Goal: Transaction & Acquisition: Purchase product/service

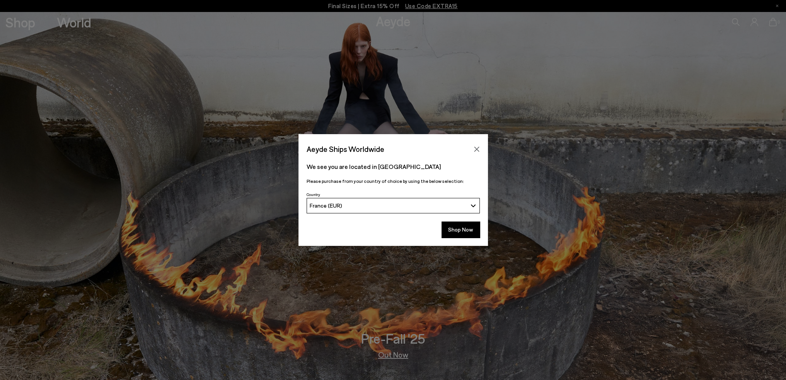
click at [456, 233] on button "Shop Now" at bounding box center [461, 230] width 38 height 16
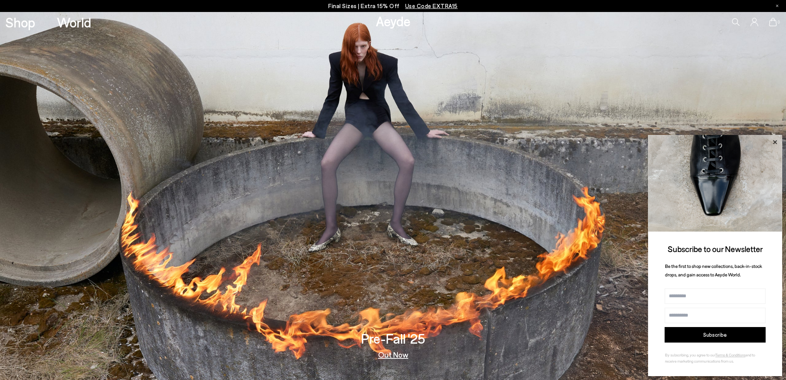
click at [775, 143] on icon at bounding box center [775, 142] width 10 height 10
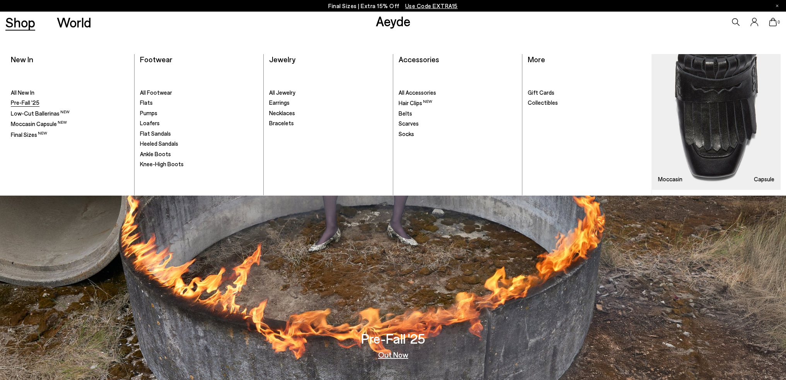
click at [25, 105] on span "Pre-Fall '25" at bounding box center [25, 102] width 29 height 7
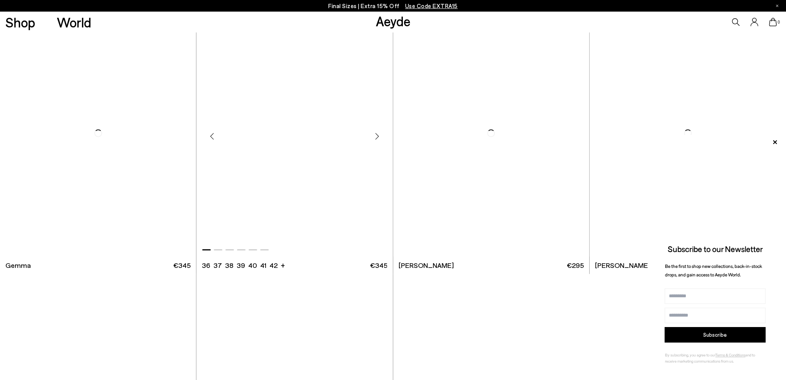
scroll to position [6652, 0]
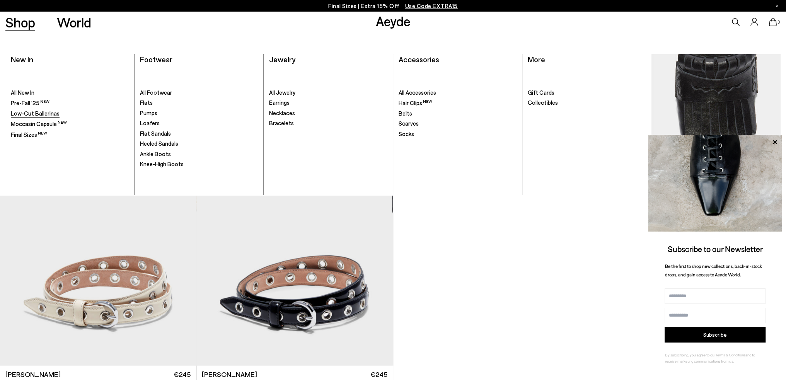
click at [21, 113] on span "Low-Cut Ballerinas" at bounding box center [35, 113] width 49 height 7
